Goal: Task Accomplishment & Management: Use online tool/utility

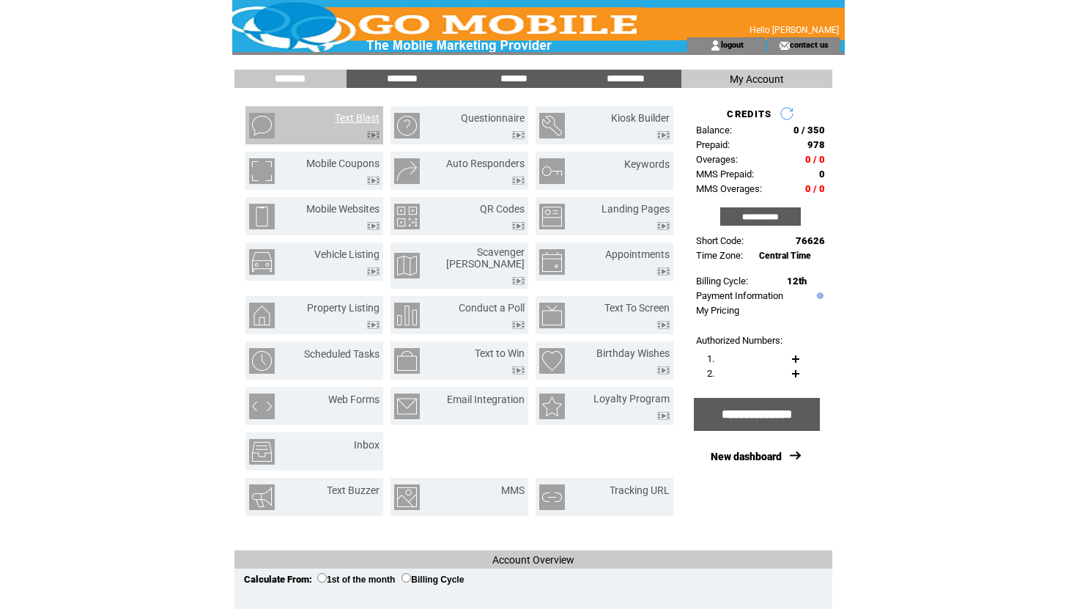
click at [337, 120] on link "Text Blast" at bounding box center [357, 118] width 45 height 12
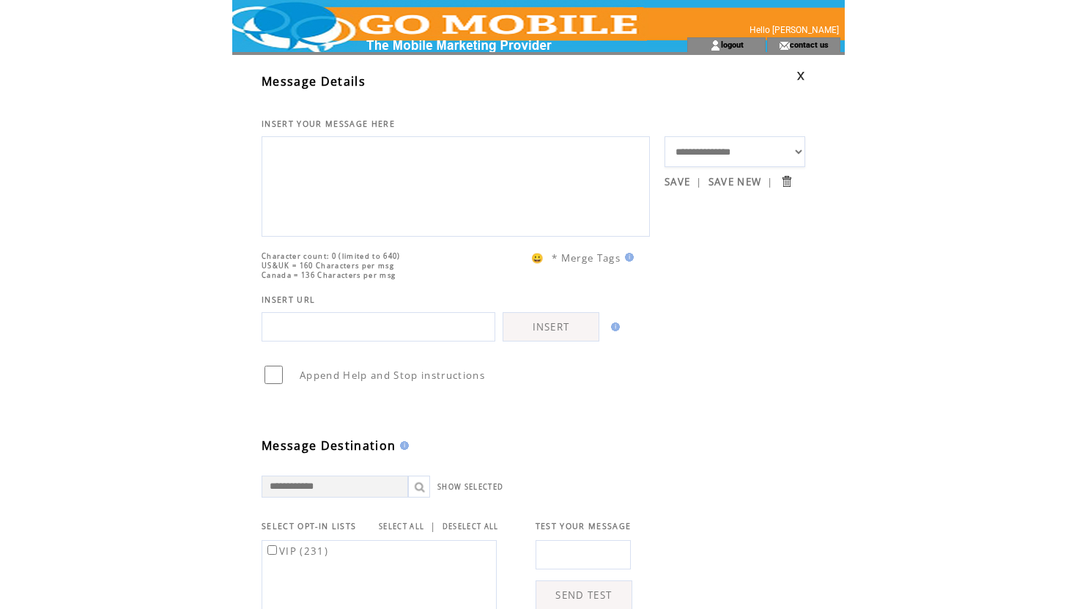
click at [798, 73] on link at bounding box center [800, 76] width 9 height 10
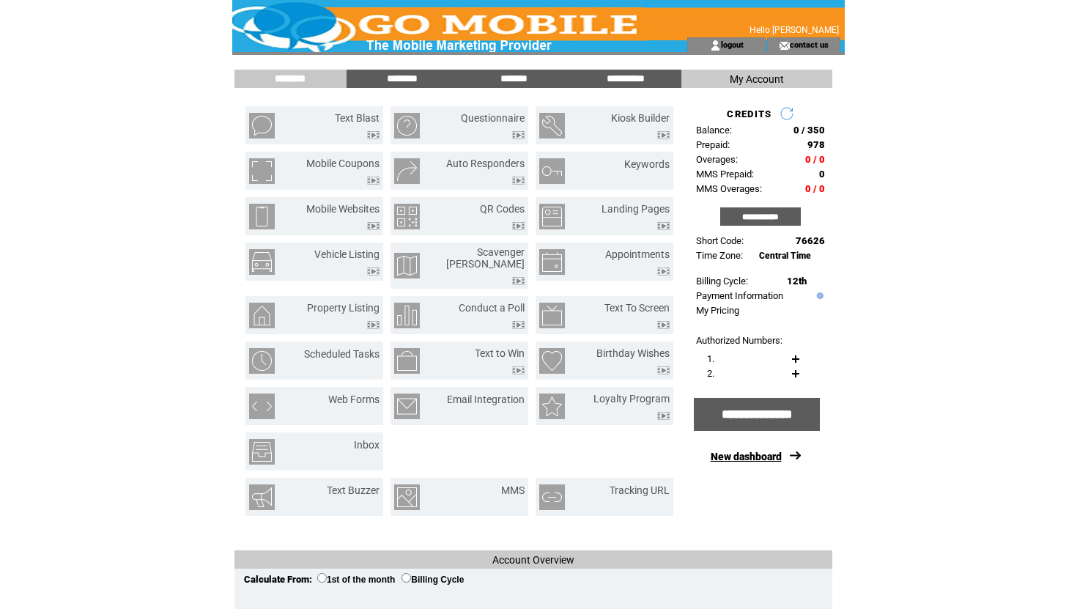
click at [753, 459] on link "New dashboard" at bounding box center [746, 457] width 71 height 12
